Goal: Task Accomplishment & Management: Manage account settings

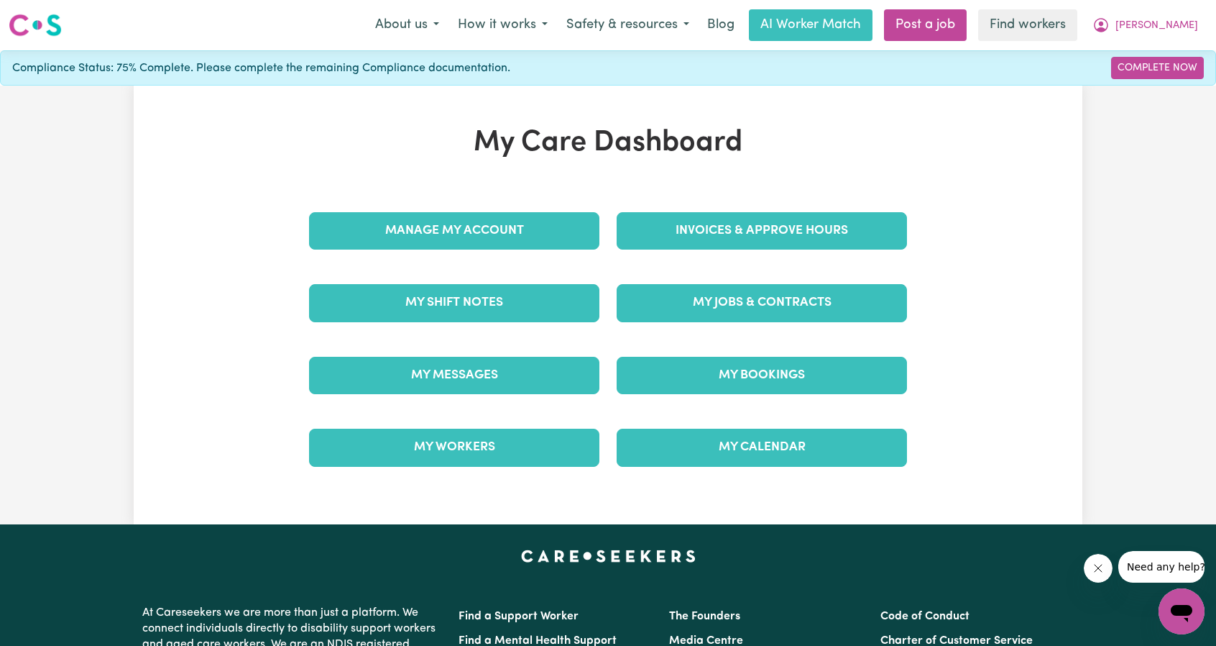
click at [698, 189] on div "My Care Dashboard Manage My Account Invoices & Approve Hours My Shift Notes My …" at bounding box center [608, 305] width 633 height 358
click at [692, 255] on div "Invoices & Approve Hours" at bounding box center [762, 231] width 308 height 72
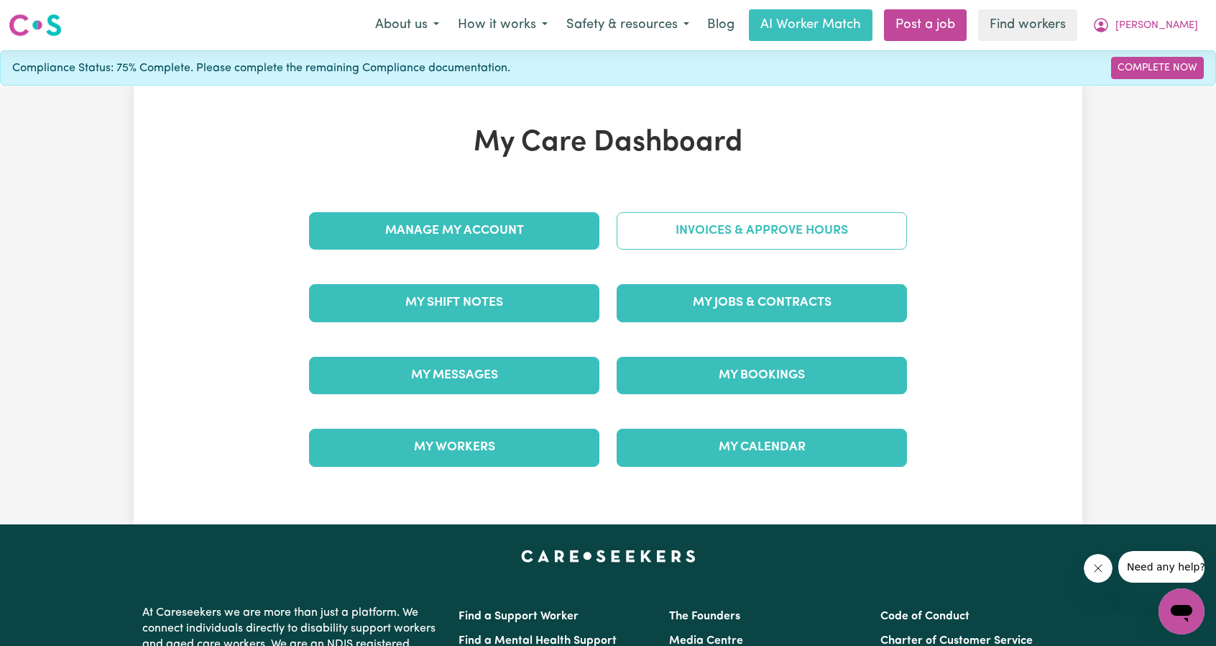
click at [705, 234] on link "Invoices & Approve Hours" at bounding box center [762, 230] width 290 height 37
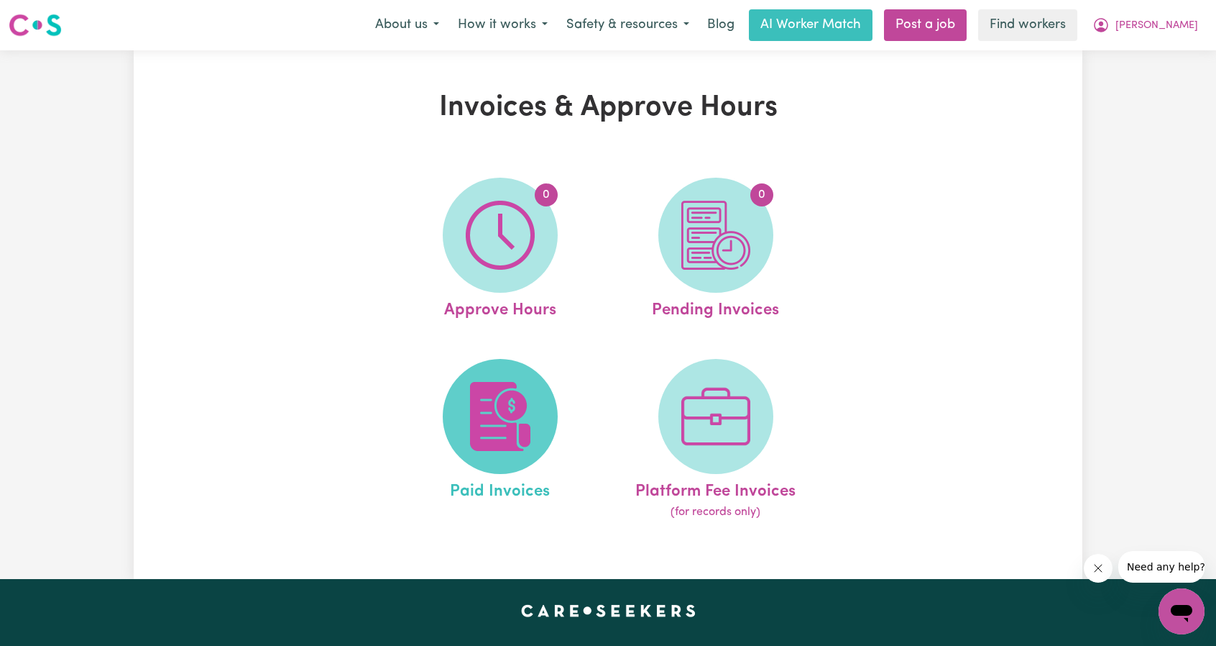
click at [512, 381] on span at bounding box center [500, 416] width 115 height 115
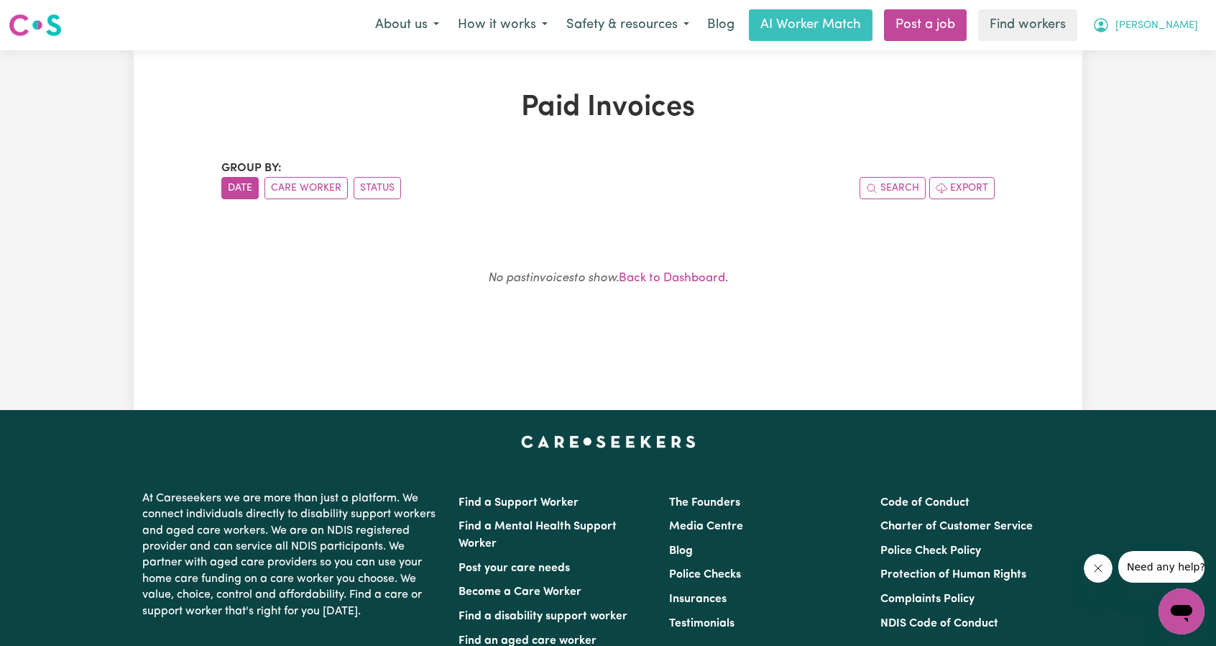
click at [1173, 37] on button "[PERSON_NAME]" at bounding box center [1145, 25] width 124 height 30
click at [1136, 81] on link "Logout" at bounding box center [1150, 82] width 114 height 27
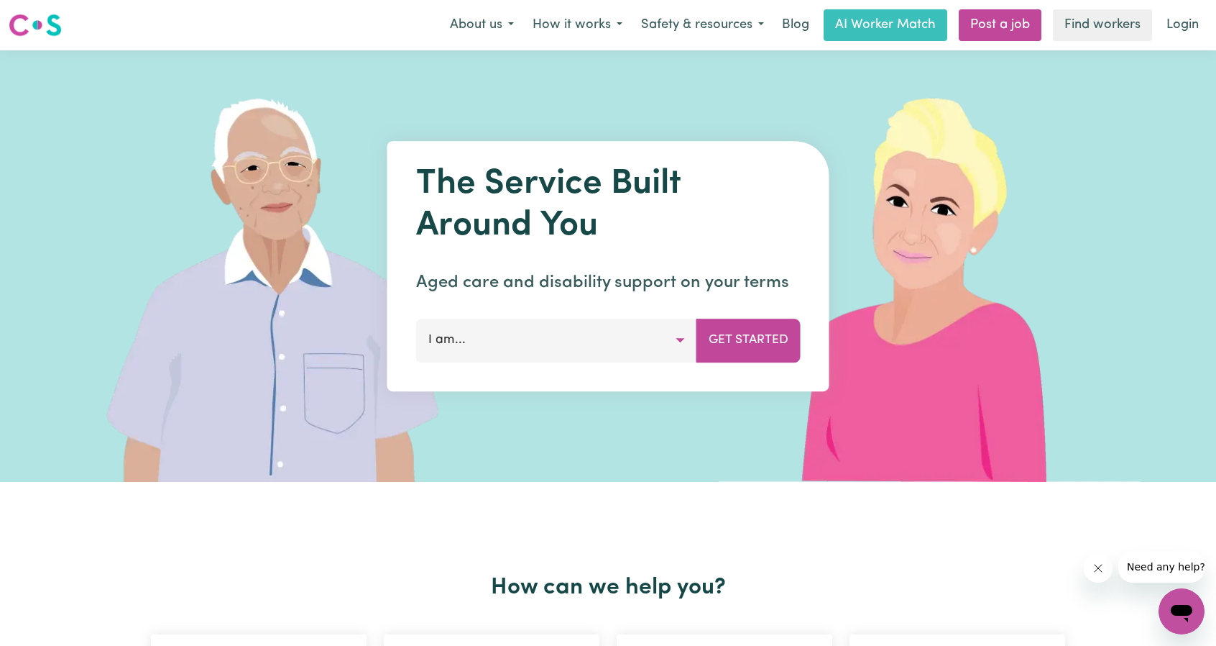
click at [1184, 18] on link "Login" at bounding box center [1183, 25] width 50 height 32
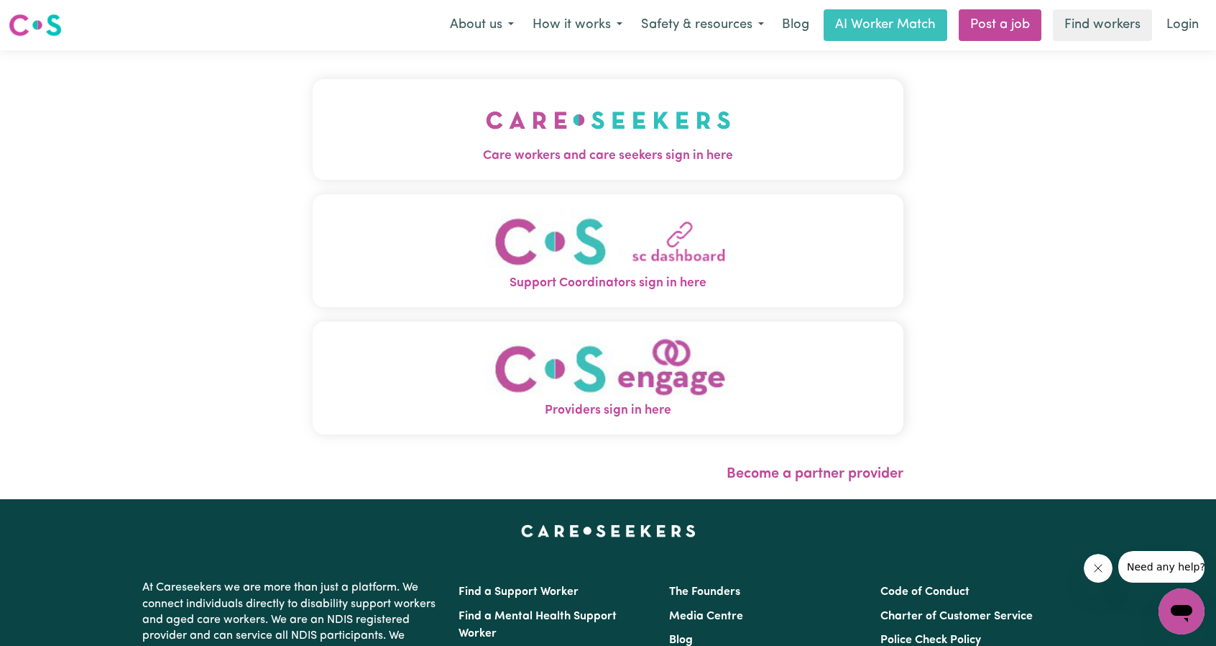
click at [576, 152] on span "Care workers and care seekers sign in here" at bounding box center [608, 156] width 591 height 19
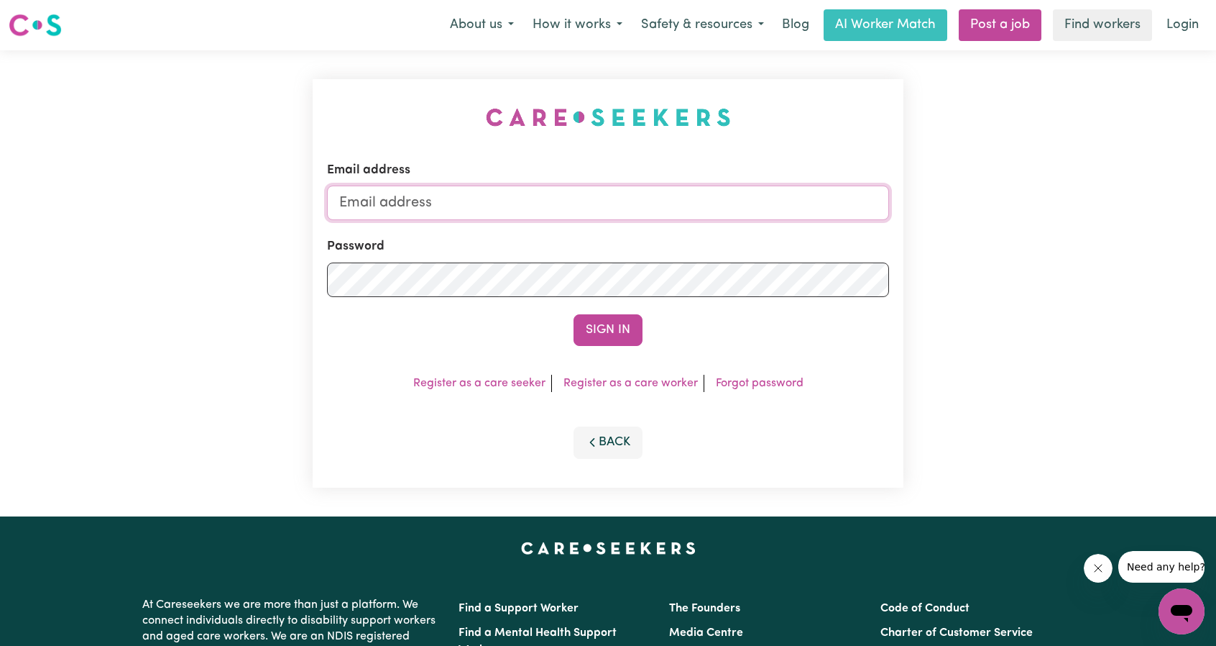
click at [623, 189] on input "Email address" at bounding box center [608, 202] width 562 height 35
drag, startPoint x: 414, startPoint y: 203, endPoint x: 670, endPoint y: 216, distance: 256.2
click at [643, 216] on input "[EMAIL_ADDRESS][PERSON_NAME][DOMAIN_NAME]" at bounding box center [608, 202] width 562 height 35
type input "superuser~[EMAIL_ADDRESS][DOMAIN_NAME]"
click at [588, 323] on button "Sign In" at bounding box center [608, 330] width 69 height 32
